Goal: Transaction & Acquisition: Purchase product/service

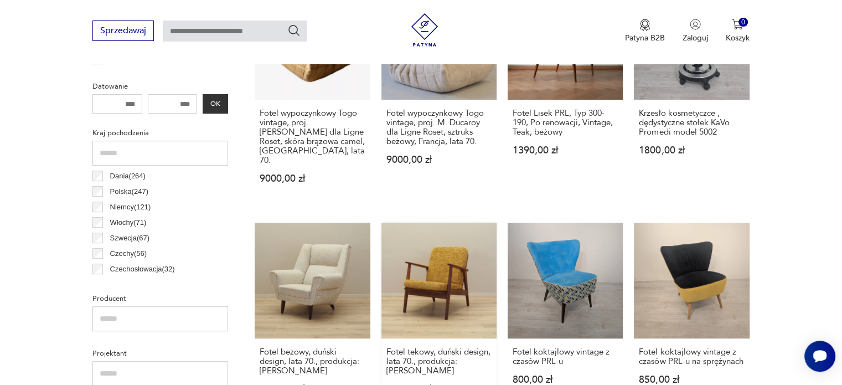
scroll to position [515, 0]
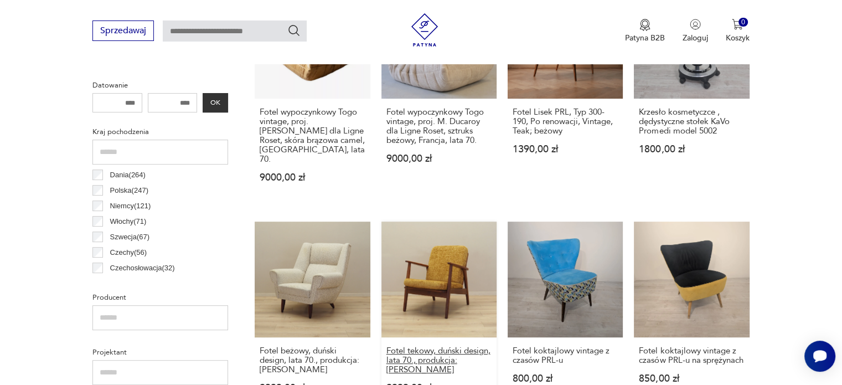
click at [419, 346] on h3 "Fotel tekowy, duński design, lata 70., produkcja: [PERSON_NAME]" at bounding box center [438, 360] width 105 height 28
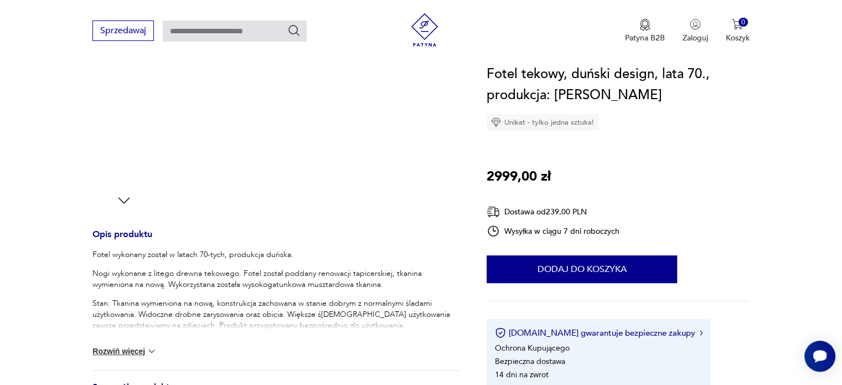
scroll to position [332, 0]
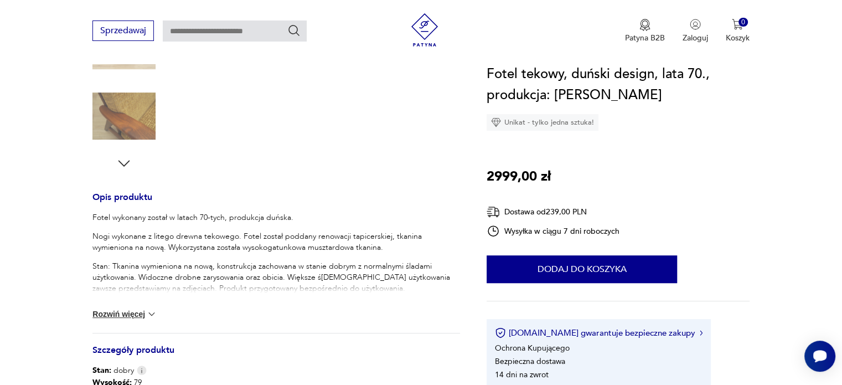
click at [102, 315] on button "Rozwiń więcej" at bounding box center [124, 313] width 64 height 11
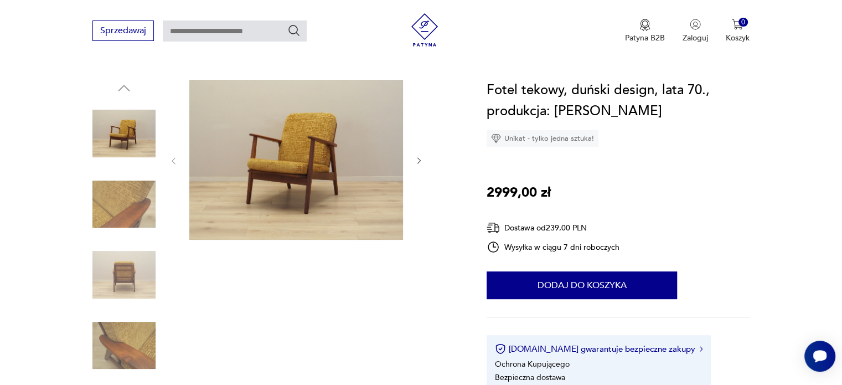
scroll to position [0, 0]
